Goal: Transaction & Acquisition: Purchase product/service

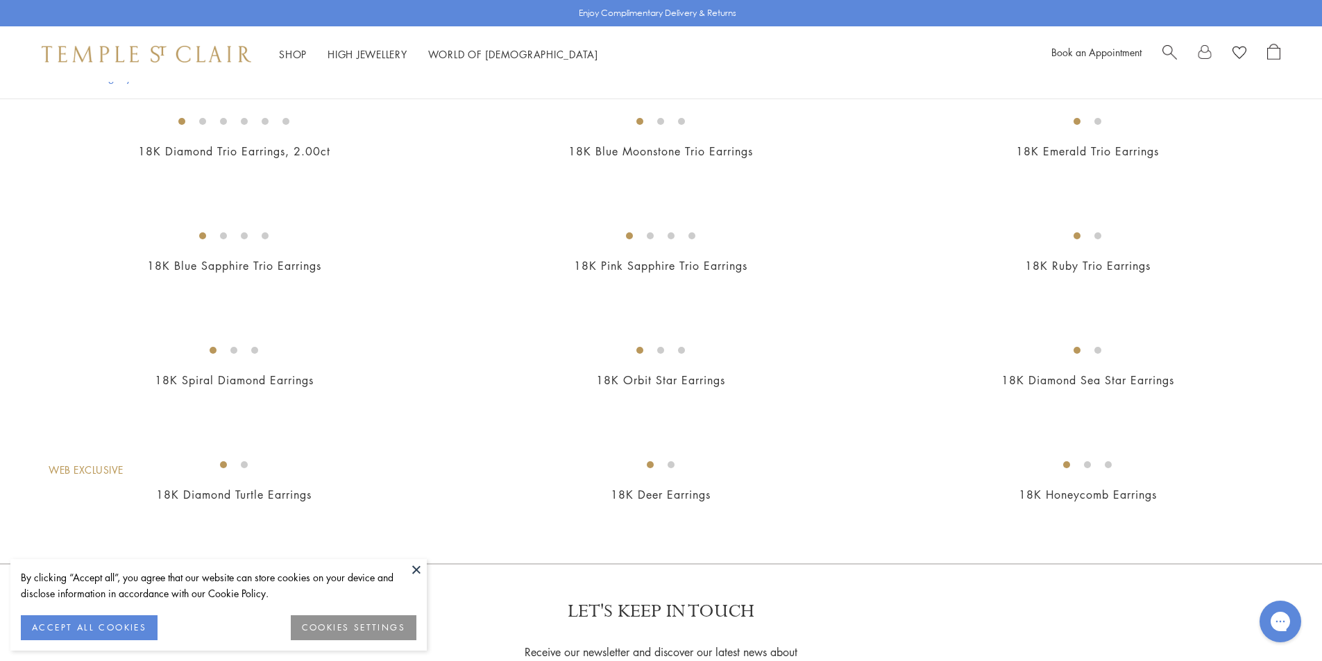
scroll to position [694, 0]
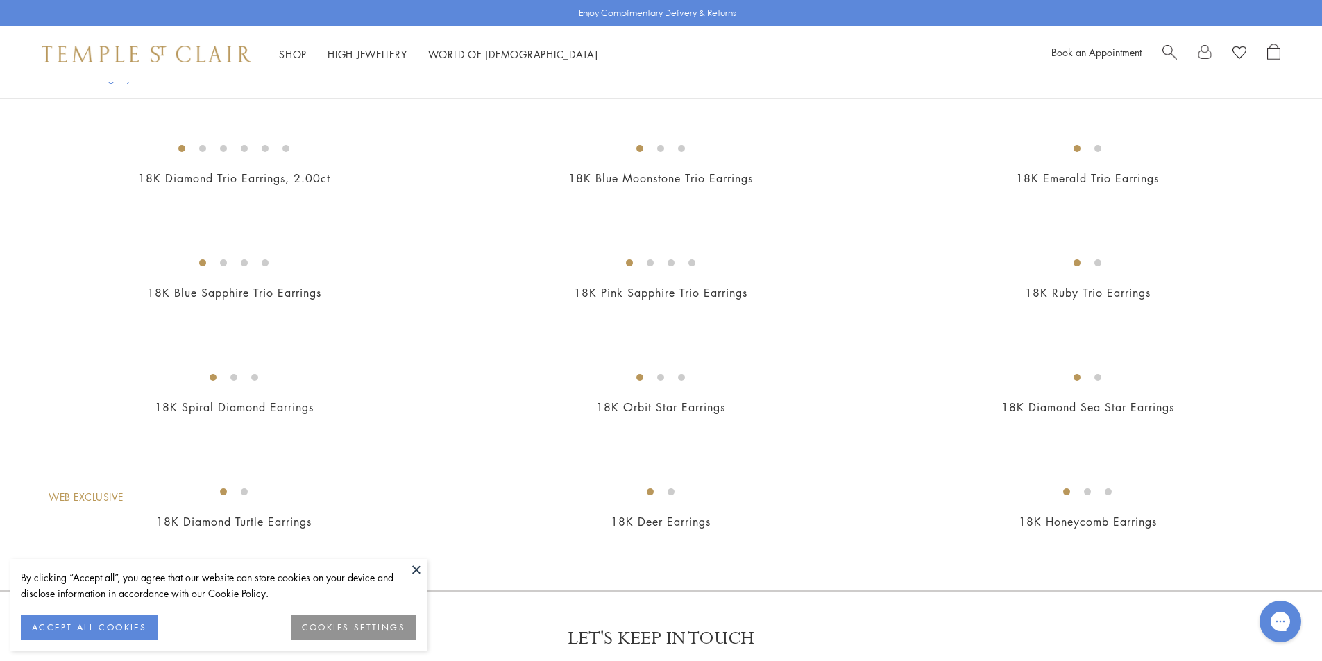
click at [0, 0] on img at bounding box center [0, 0] width 0 height 0
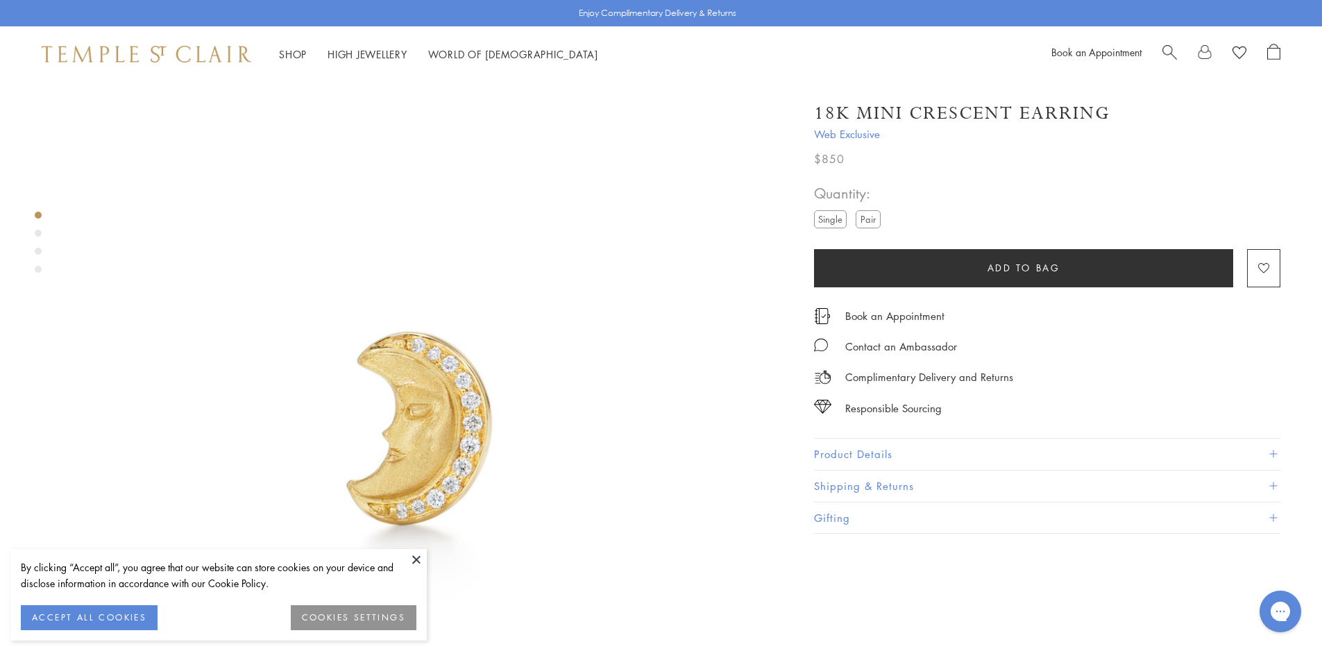
click at [868, 223] on label "Pair" at bounding box center [867, 218] width 25 height 17
click at [37, 234] on div "Product gallery navigation" at bounding box center [38, 233] width 7 height 7
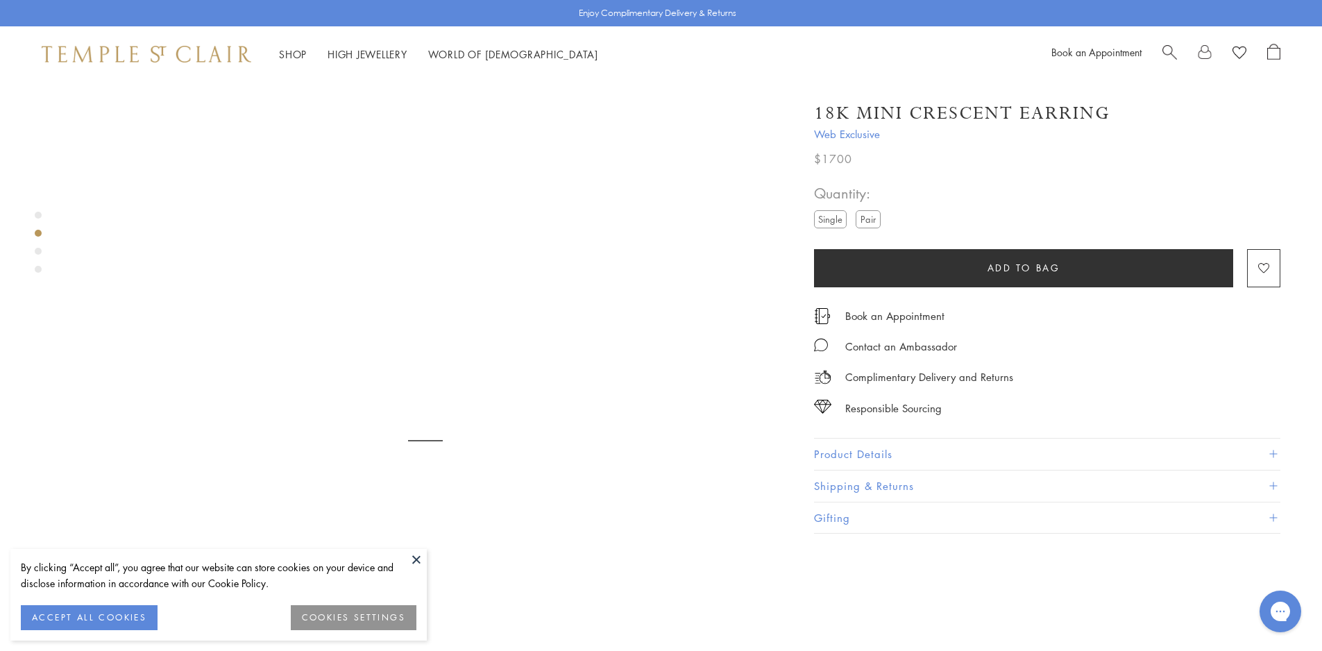
scroll to position [737, 0]
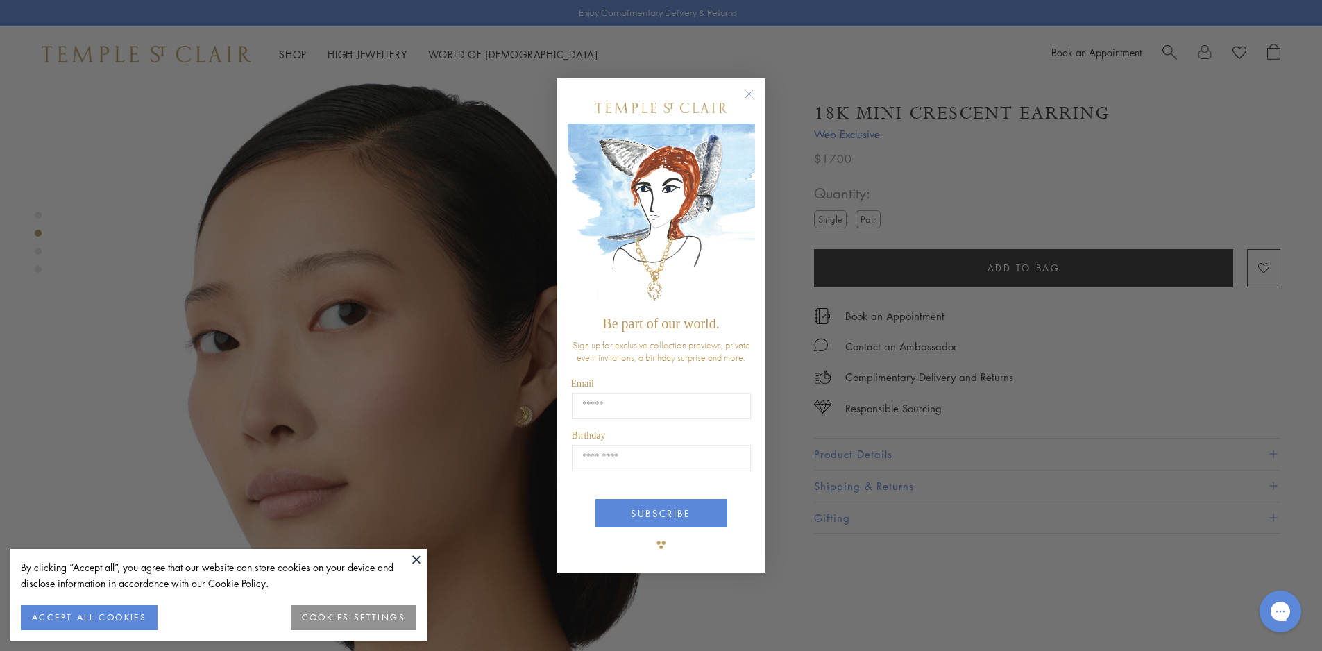
click at [753, 98] on circle "Close dialog" at bounding box center [748, 94] width 17 height 17
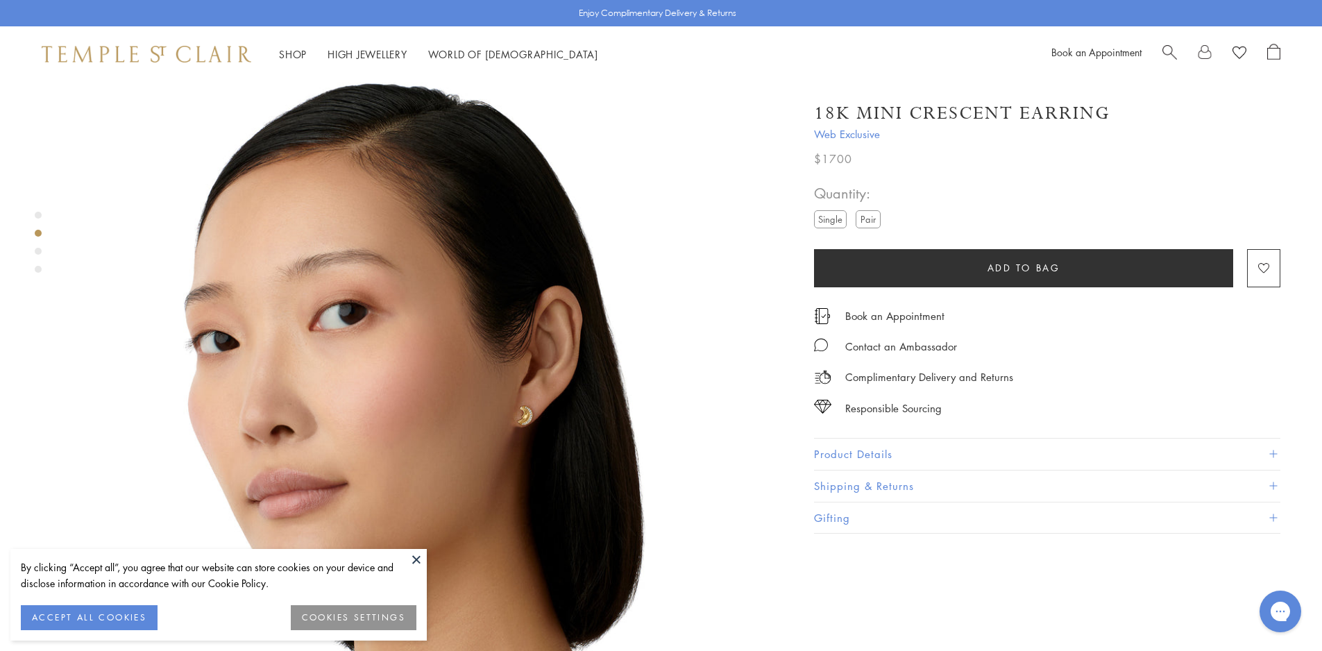
click at [40, 252] on div "Product gallery navigation" at bounding box center [38, 251] width 7 height 7
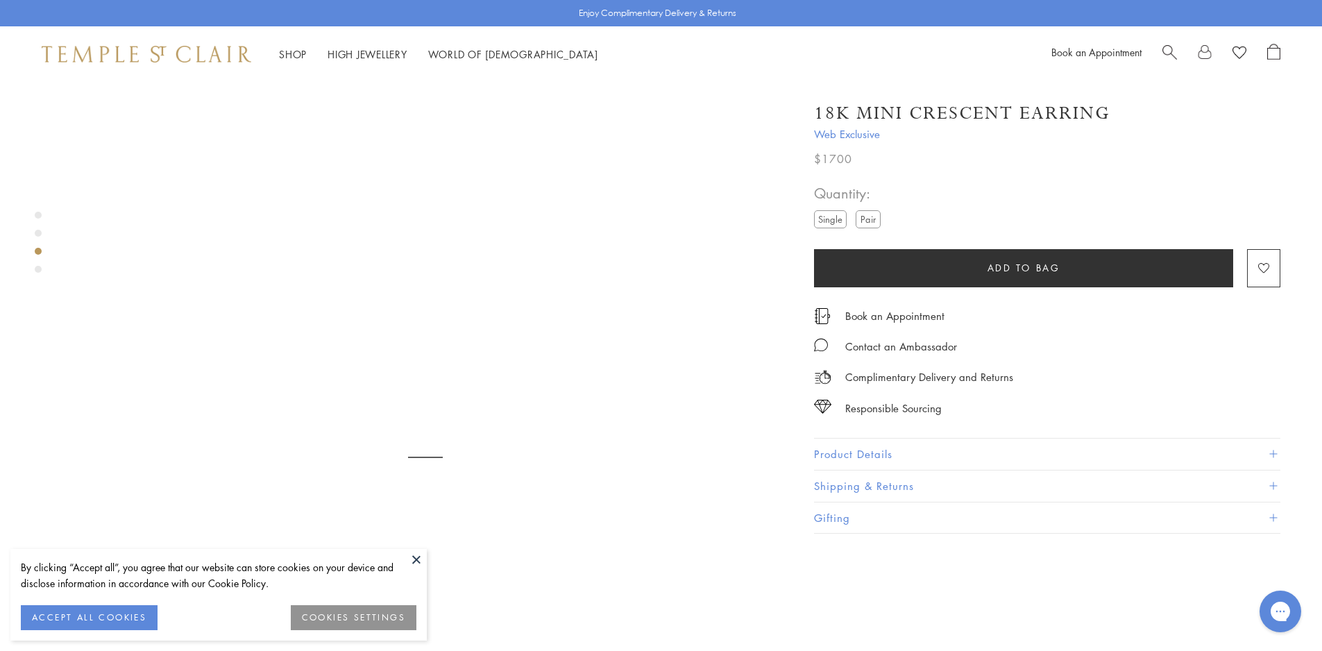
scroll to position [1449, 0]
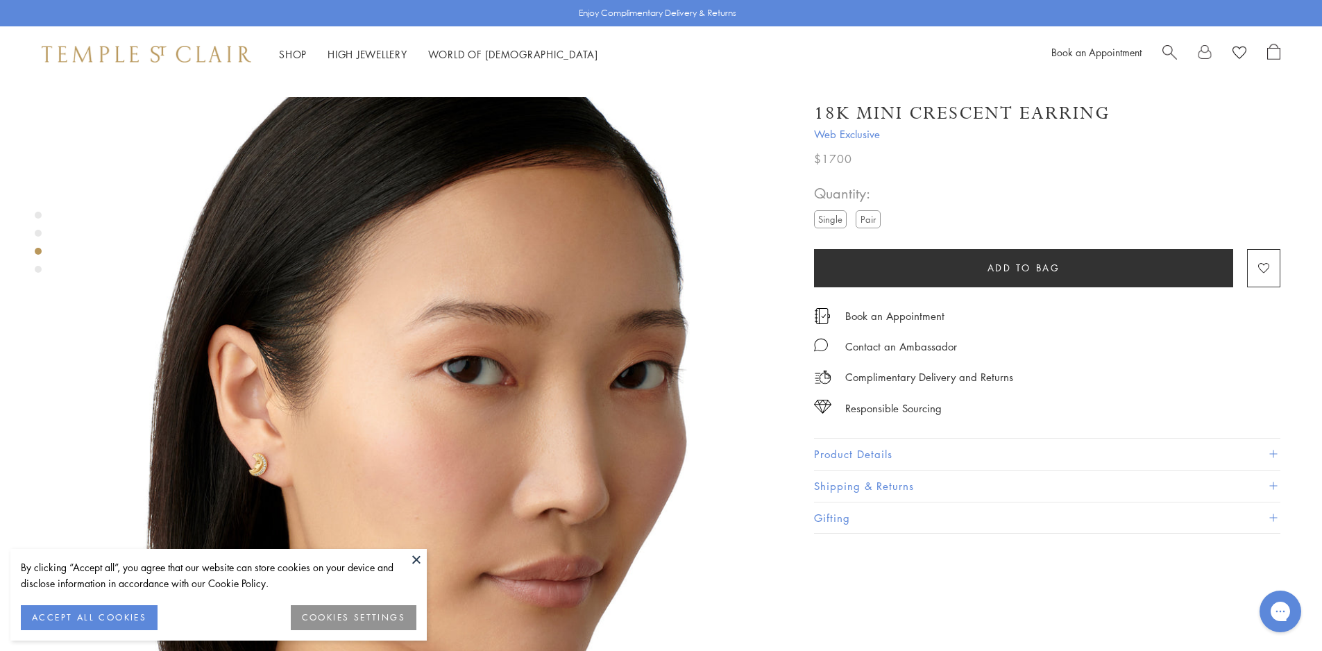
click at [34, 274] on div at bounding box center [411, 86] width 822 height 2907
click at [38, 270] on div "Product gallery navigation" at bounding box center [38, 269] width 7 height 7
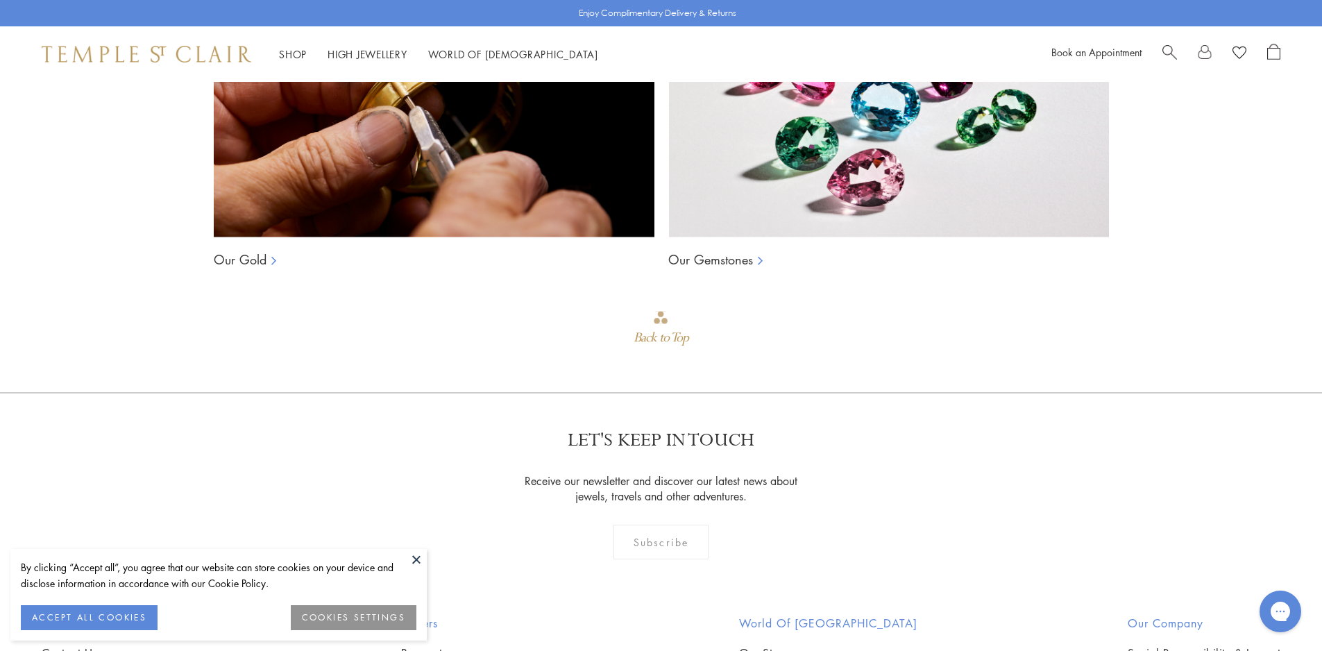
scroll to position [3757, 0]
